Goal: Information Seeking & Learning: Learn about a topic

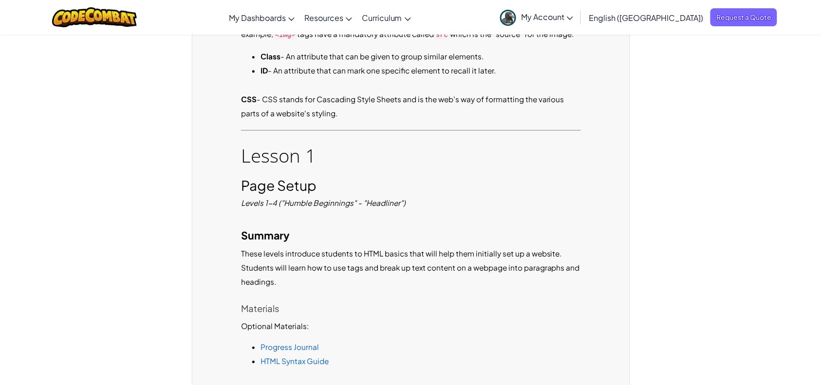
scroll to position [897, 0]
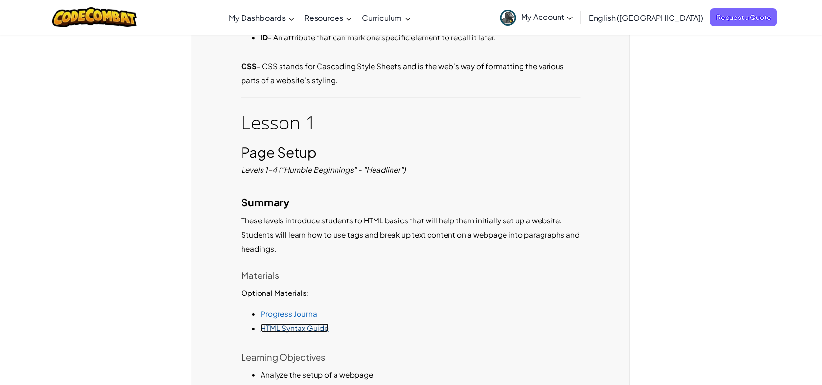
click at [299, 323] on link "HTML Syntax Guide" at bounding box center [295, 327] width 68 height 9
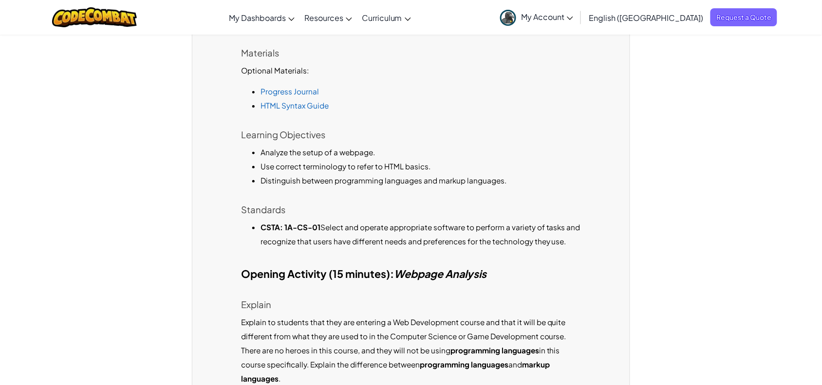
scroll to position [1120, 0]
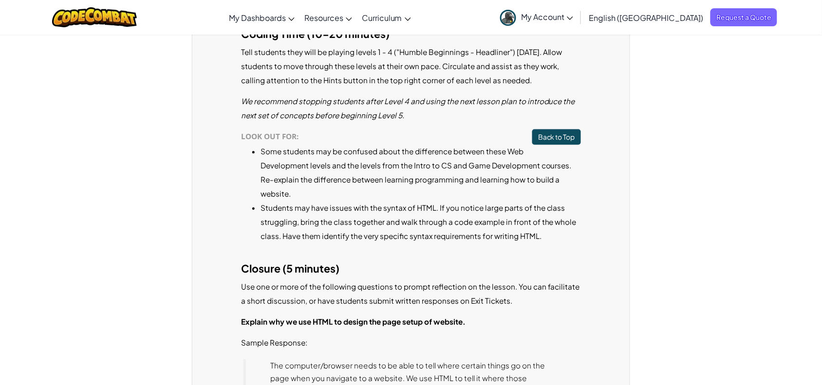
scroll to position [1869, 0]
click at [573, 17] on icon at bounding box center [570, 18] width 6 height 3
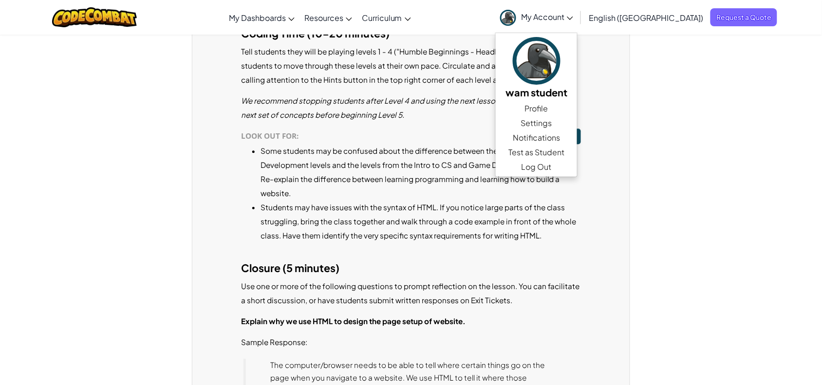
click at [463, 200] on li "Students may have issues with the syntax of HTML. If you notice large parts of …" at bounding box center [421, 221] width 320 height 42
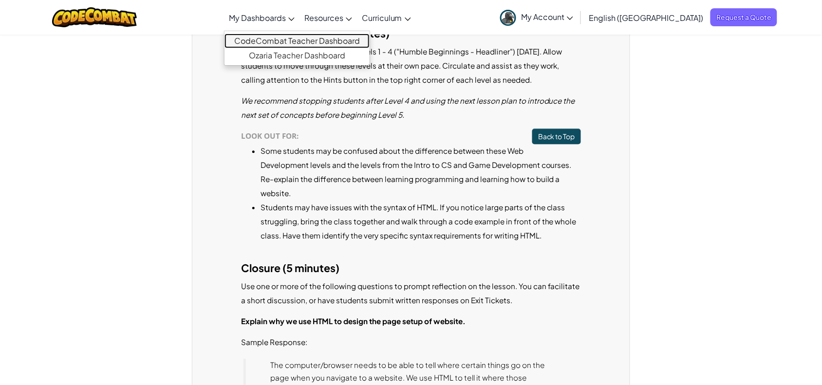
click at [312, 40] on link "CodeCombat Teacher Dashboard" at bounding box center [297, 41] width 145 height 15
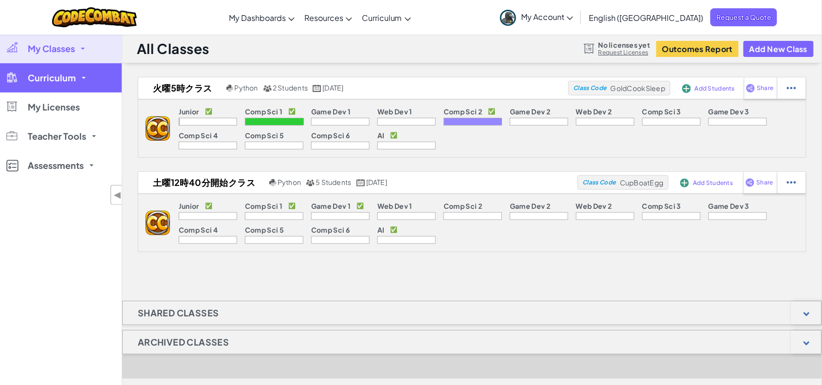
click at [35, 84] on link "Curriculum" at bounding box center [61, 77] width 122 height 29
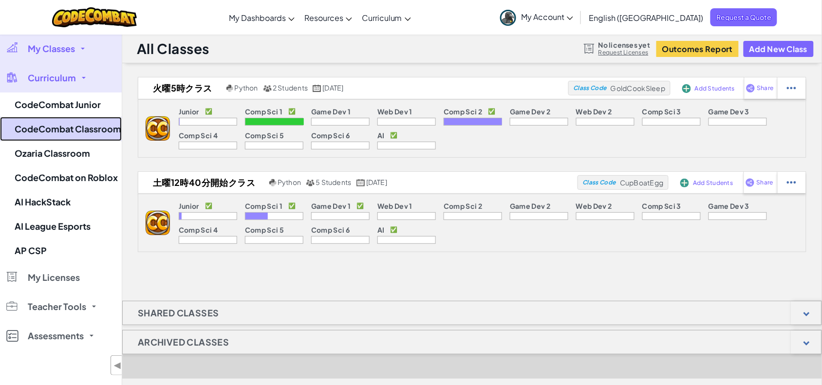
click at [69, 134] on link "CodeCombat Classroom" at bounding box center [61, 129] width 122 height 24
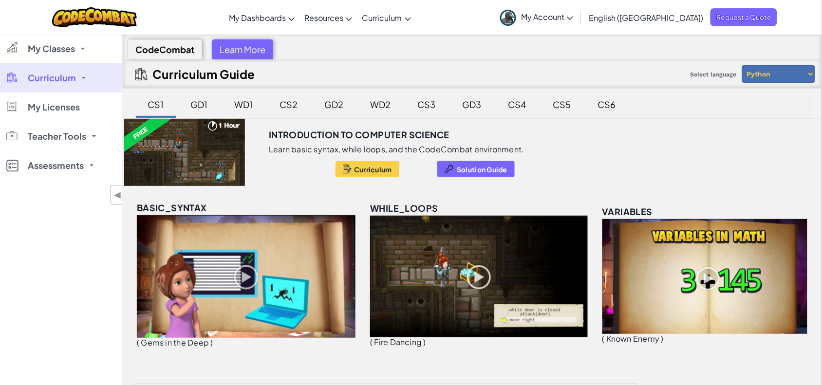
click at [233, 101] on div "WD1" at bounding box center [244, 104] width 38 height 23
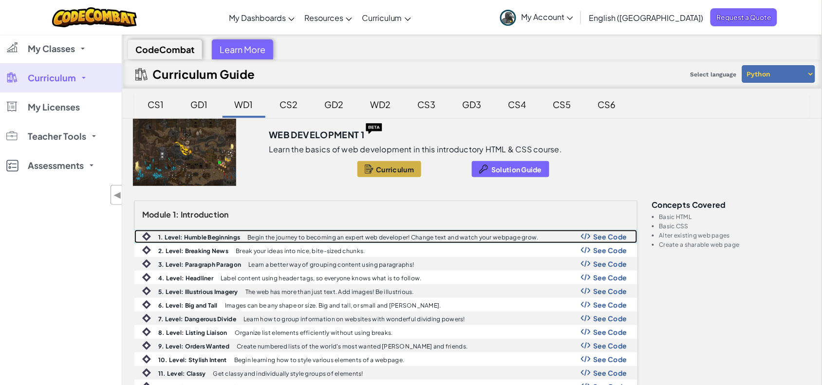
click at [227, 237] on b "1. Level: Humble Beginnings" at bounding box center [199, 237] width 82 height 7
